Goal: Task Accomplishment & Management: Manage account settings

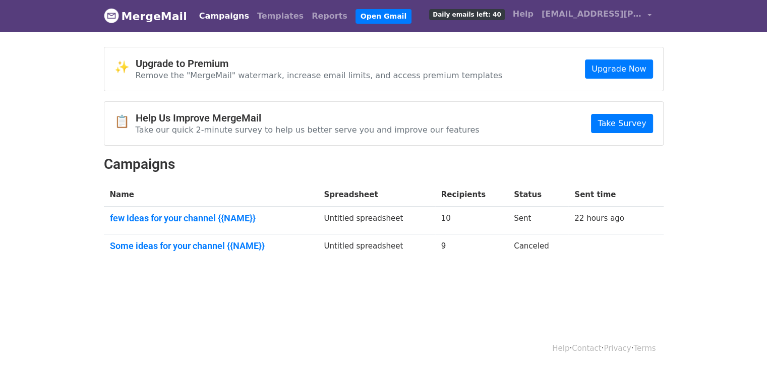
click at [347, 214] on td "Untitled spreadsheet" at bounding box center [376, 221] width 117 height 28
click at [597, 220] on link "22 hours ago" at bounding box center [600, 218] width 50 height 9
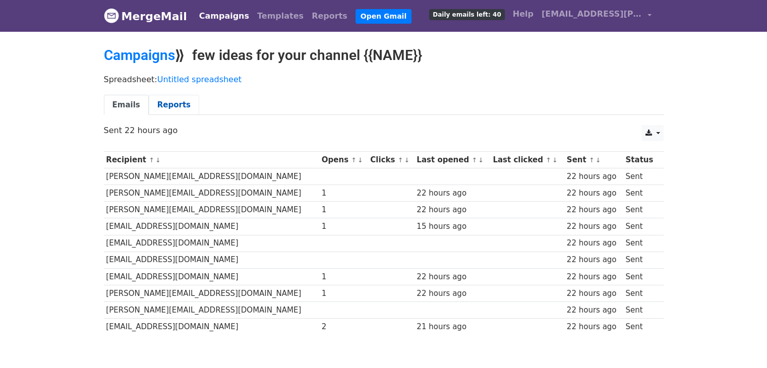
click at [167, 111] on link "Reports" at bounding box center [174, 105] width 50 height 21
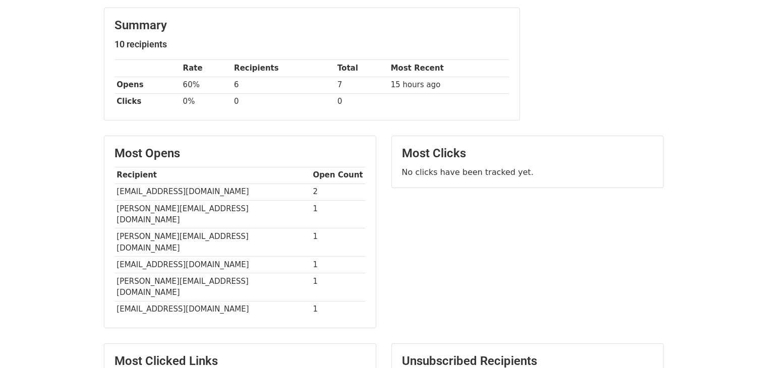
scroll to position [202, 0]
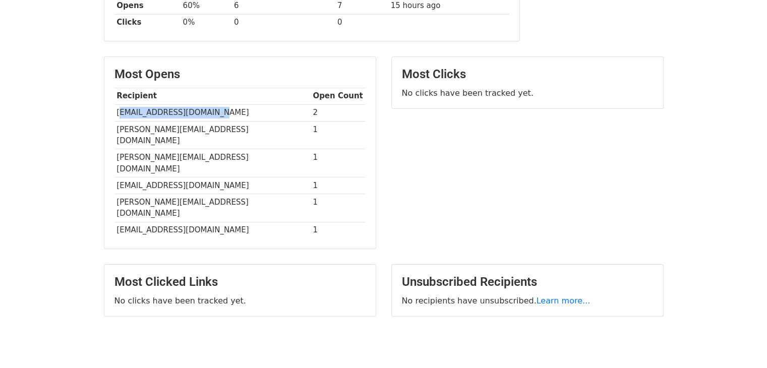
drag, startPoint x: 228, startPoint y: 114, endPoint x: 123, endPoint y: 114, distance: 104.9
click at [123, 114] on td "Nortonartistic@gmail.com" at bounding box center [213, 112] width 196 height 17
click at [181, 107] on td "Nortonartistic@gmail.com" at bounding box center [213, 112] width 196 height 17
click at [167, 118] on td "Nortonartistic@gmail.com" at bounding box center [213, 112] width 196 height 17
click at [253, 222] on td "timefreedom@kronikaluxury.com" at bounding box center [213, 230] width 196 height 17
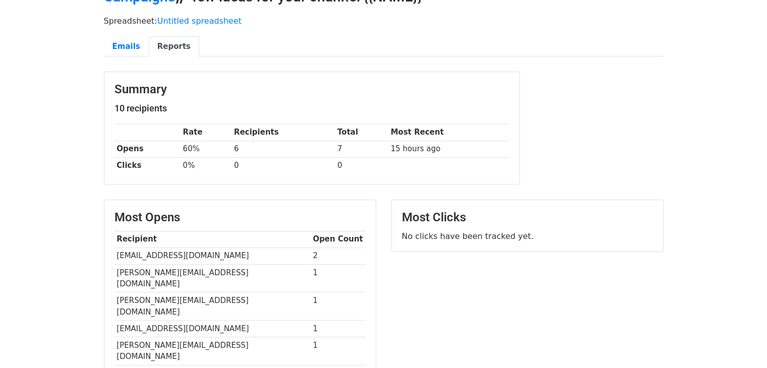
scroll to position [0, 0]
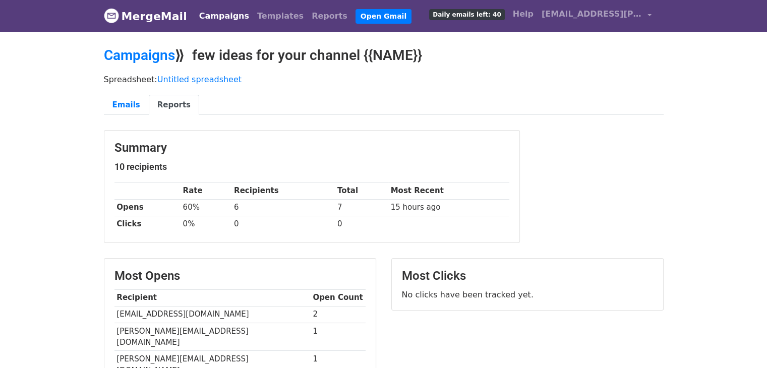
click at [494, 13] on span "Daily emails left: 40" at bounding box center [466, 14] width 75 height 11
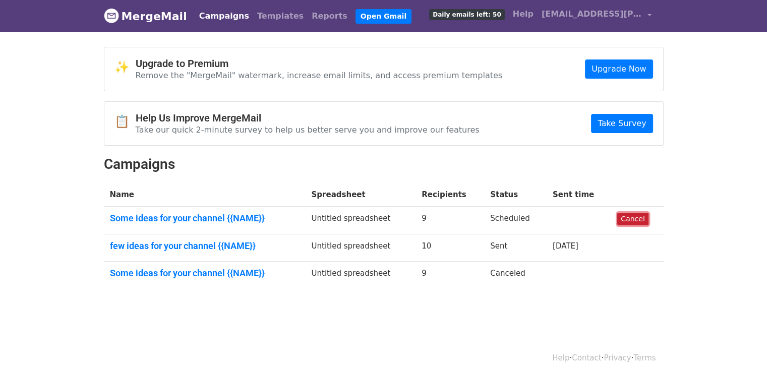
click at [622, 218] on link "Cancel" at bounding box center [633, 219] width 31 height 13
